Goal: Entertainment & Leisure: Consume media (video, audio)

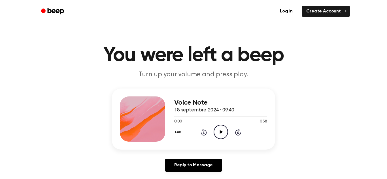
click at [217, 129] on icon "Play Audio" at bounding box center [220, 132] width 14 height 14
click at [218, 127] on icon "Pause Audio" at bounding box center [220, 132] width 14 height 14
click at [219, 132] on icon "Play Audio" at bounding box center [220, 132] width 14 height 14
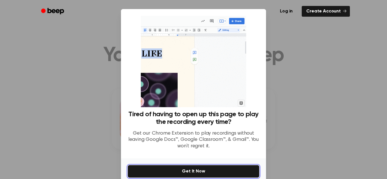
click at [232, 171] on button "Get It Now" at bounding box center [193, 171] width 131 height 12
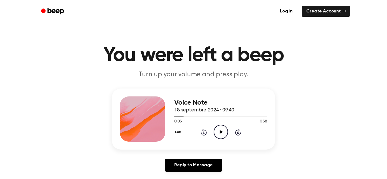
click at [218, 133] on icon "Play Audio" at bounding box center [220, 132] width 14 height 14
click at [220, 132] on icon "Pause Audio" at bounding box center [220, 132] width 14 height 14
click at [218, 133] on icon "Play Audio" at bounding box center [220, 132] width 14 height 14
click at [220, 133] on icon at bounding box center [220, 132] width 3 height 4
click at [217, 134] on icon "Play Audio" at bounding box center [220, 132] width 14 height 14
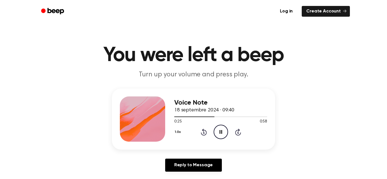
click at [220, 132] on icon at bounding box center [220, 132] width 3 height 4
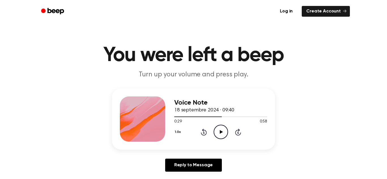
click at [220, 132] on icon at bounding box center [220, 132] width 3 height 4
click at [220, 136] on icon "Pause Audio" at bounding box center [220, 132] width 14 height 14
click at [221, 130] on icon "Play Audio" at bounding box center [220, 132] width 14 height 14
click at [222, 130] on icon "Pause Audio" at bounding box center [220, 132] width 14 height 14
click at [224, 126] on circle at bounding box center [221, 132] width 14 height 14
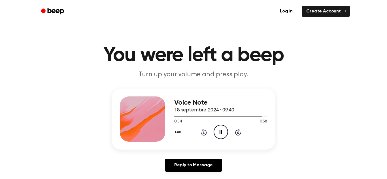
click at [221, 130] on icon "Pause Audio" at bounding box center [220, 132] width 14 height 14
click at [219, 133] on icon "Play Audio" at bounding box center [220, 132] width 14 height 14
click at [224, 133] on icon "Pause Audio" at bounding box center [220, 132] width 14 height 14
click at [217, 134] on icon "Play Audio" at bounding box center [220, 132] width 14 height 14
click at [222, 128] on icon "Pause Audio" at bounding box center [220, 132] width 14 height 14
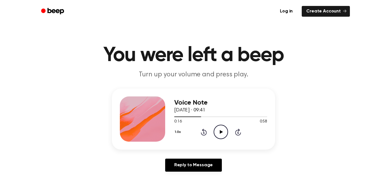
click at [219, 129] on icon "Play Audio" at bounding box center [220, 132] width 14 height 14
click at [221, 130] on icon at bounding box center [220, 132] width 3 height 4
click at [219, 132] on icon "Play Audio" at bounding box center [220, 132] width 14 height 14
click at [223, 130] on icon "Pause Audio" at bounding box center [220, 132] width 14 height 14
click at [215, 134] on icon "Play Audio" at bounding box center [220, 132] width 14 height 14
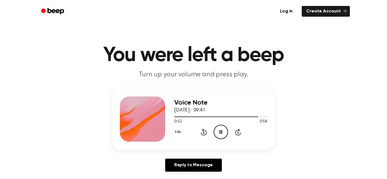
click at [222, 128] on icon "Pause Audio" at bounding box center [220, 132] width 14 height 14
